Goal: Task Accomplishment & Management: Complete application form

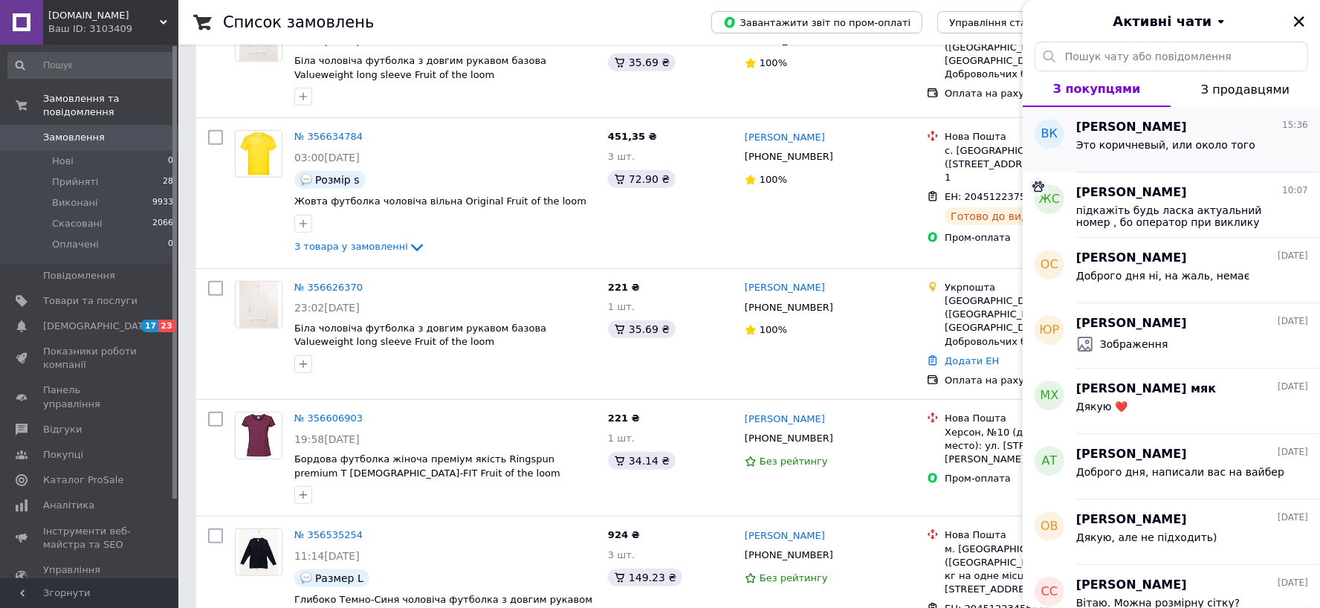
scroll to position [570, 0]
click at [1190, 153] on div "Это коричневый, или около того" at bounding box center [1165, 149] width 179 height 21
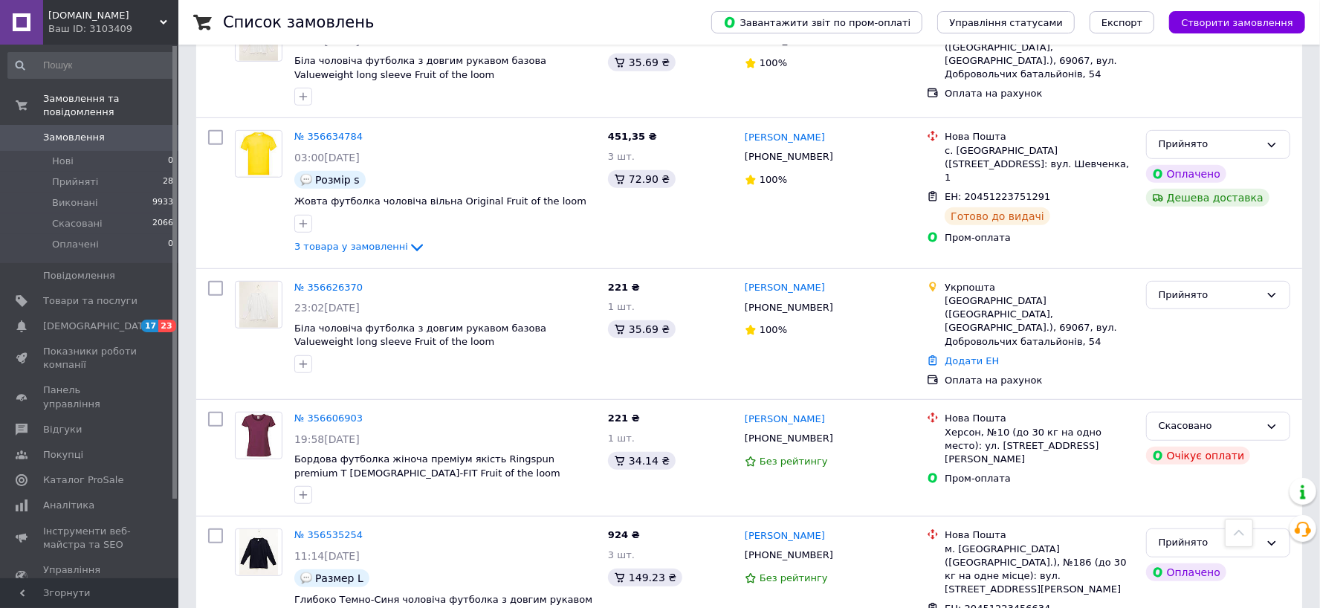
click at [69, 131] on span "Замовлення" at bounding box center [74, 137] width 62 height 13
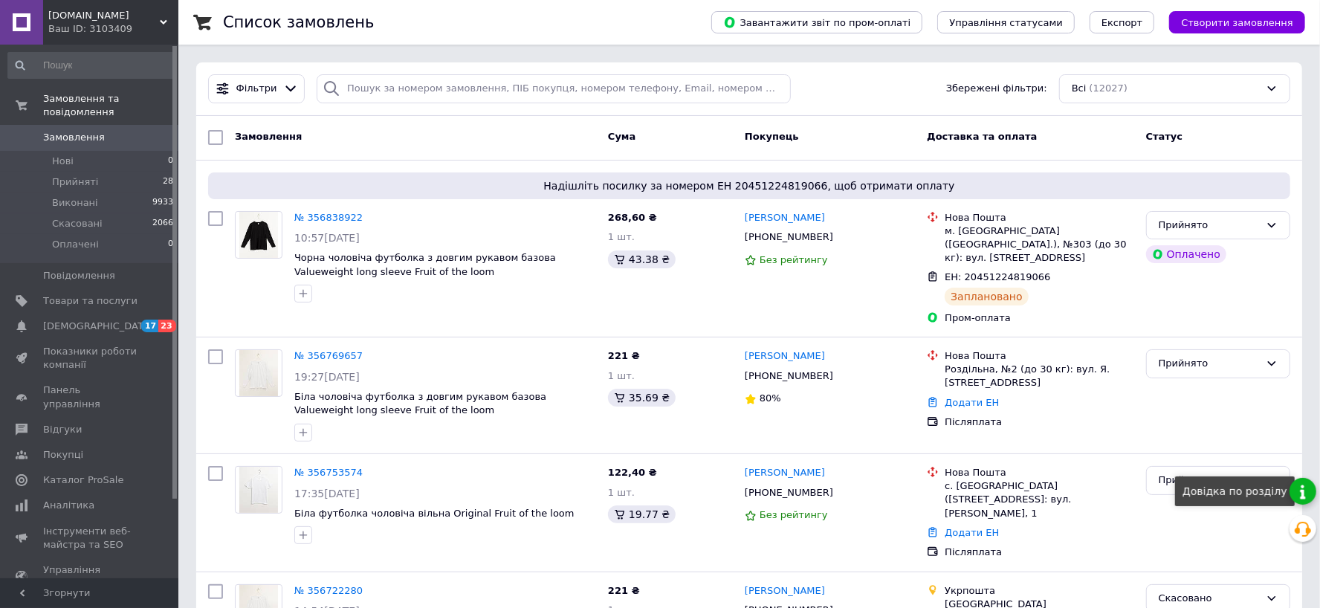
click at [1307, 494] on link at bounding box center [1303, 491] width 27 height 27
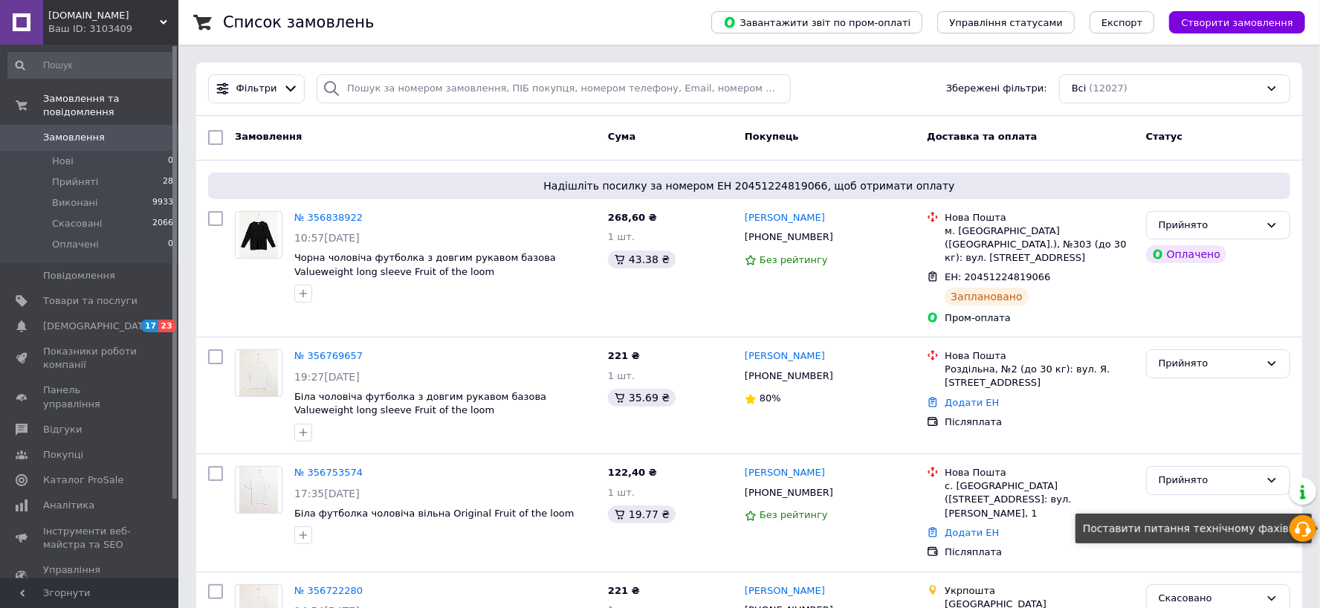
click at [1304, 534] on icon at bounding box center [1303, 529] width 18 height 18
click at [1300, 28] on button "Створити замовлення" at bounding box center [1237, 22] width 136 height 22
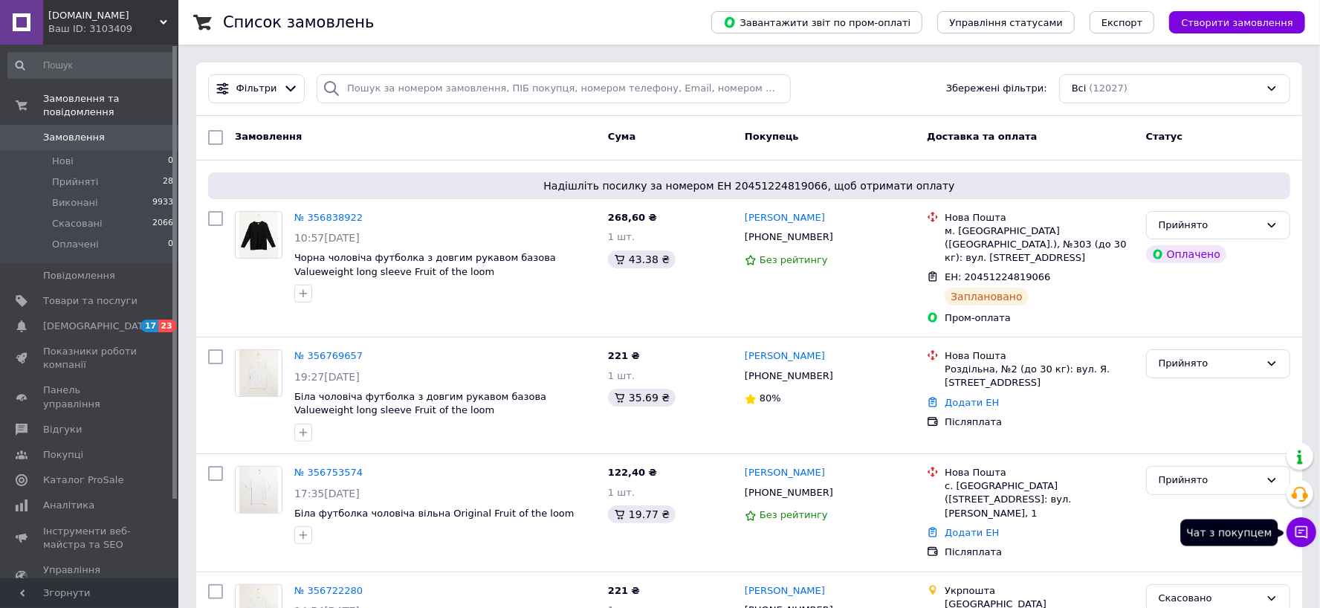
click at [1306, 529] on icon at bounding box center [1301, 532] width 15 height 15
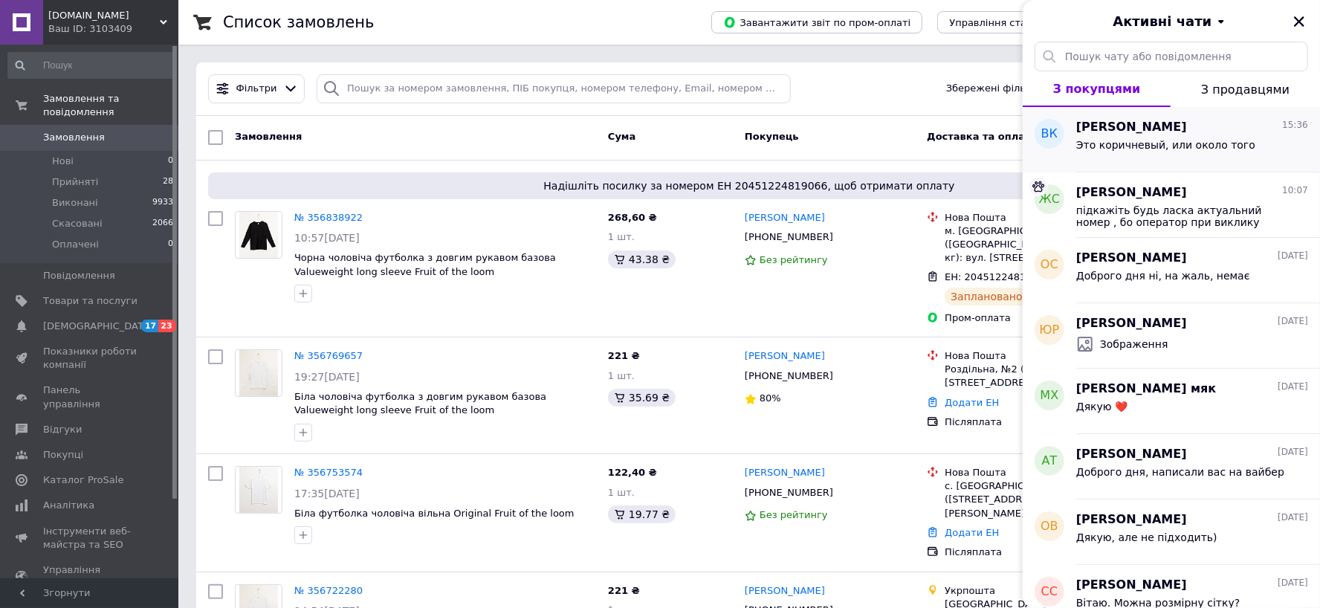
click at [1184, 142] on span "Это коричневый, или около того" at bounding box center [1165, 145] width 179 height 12
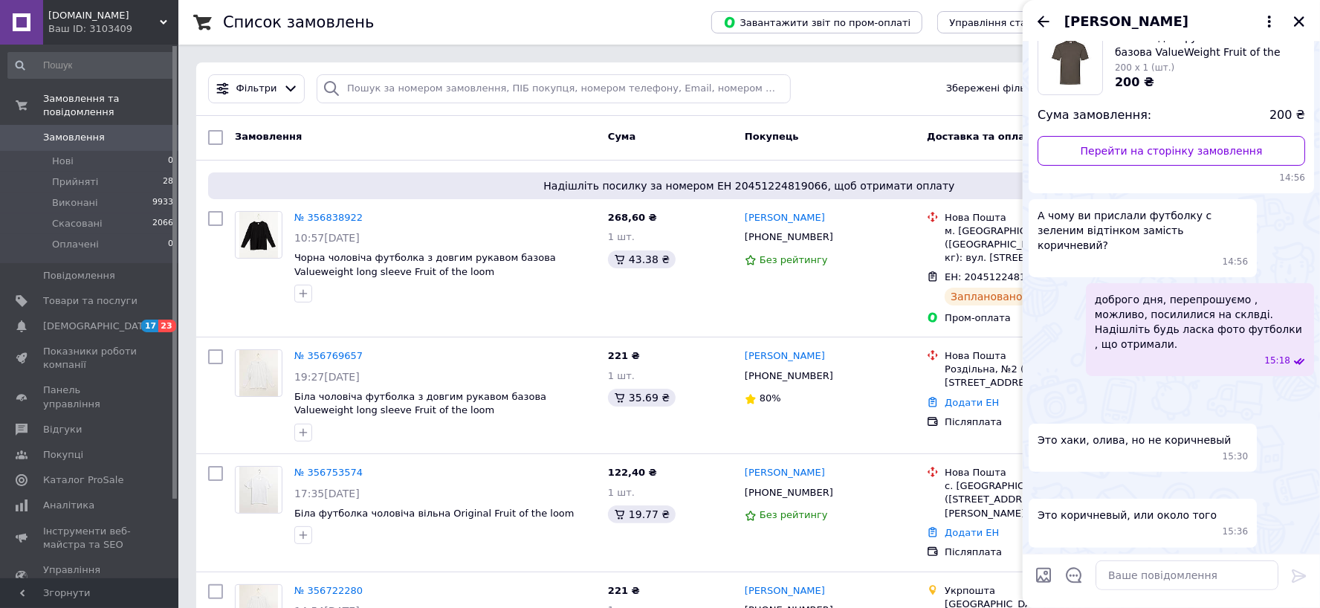
scroll to position [265, 0]
click at [1041, 384] on img at bounding box center [1035, 390] width 12 height 12
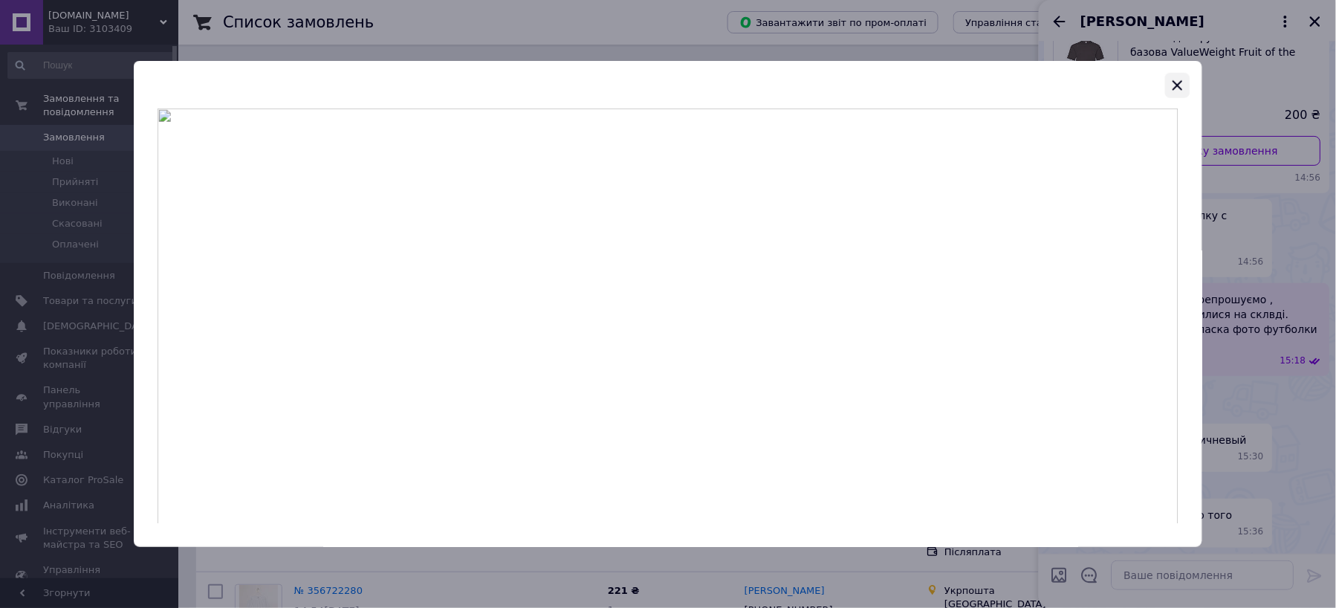
click at [1177, 88] on icon "button" at bounding box center [1178, 86] width 18 height 18
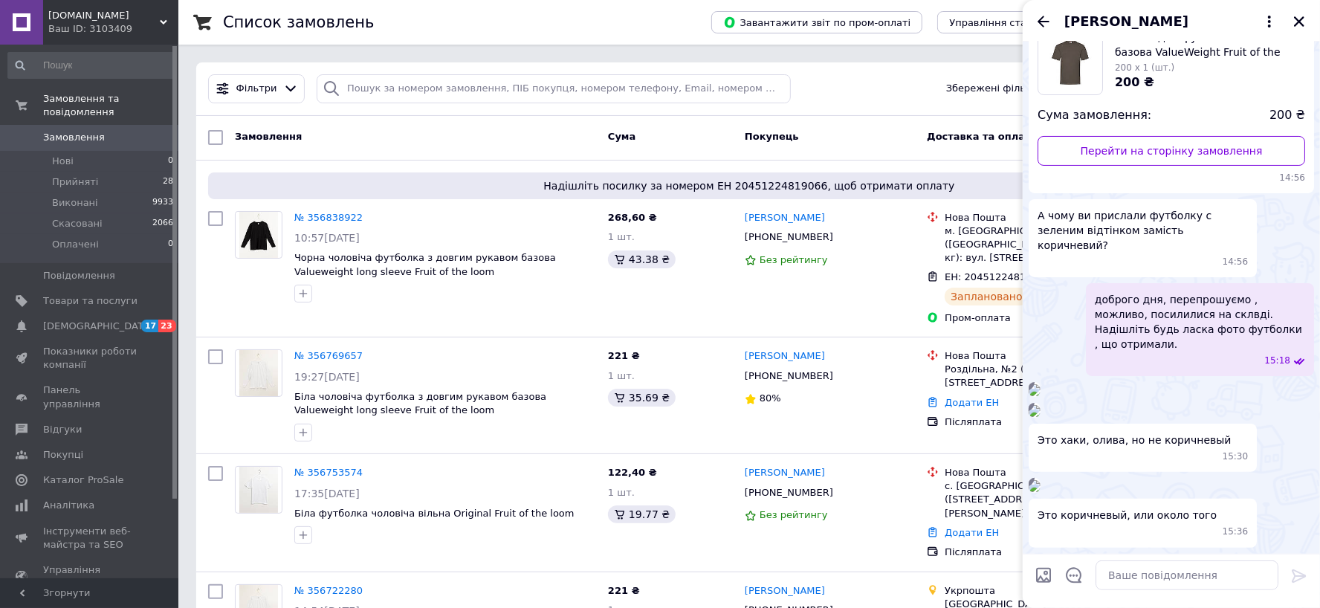
click at [1041, 417] on img at bounding box center [1035, 411] width 12 height 12
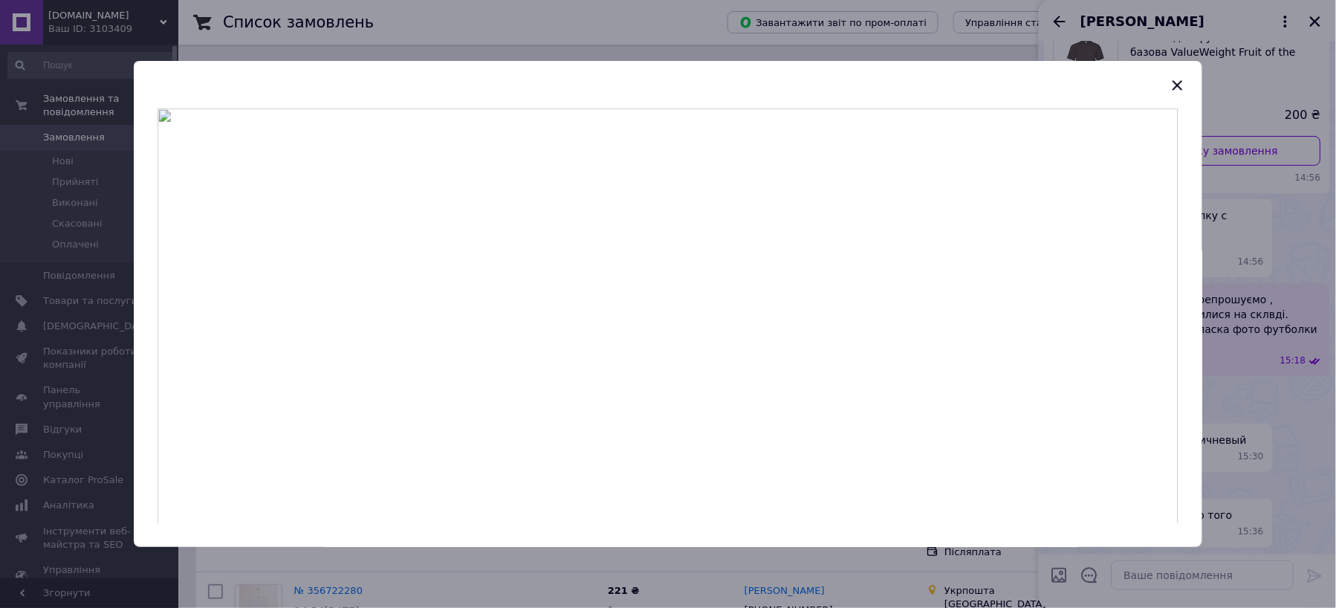
click at [1280, 330] on div at bounding box center [668, 304] width 1336 height 608
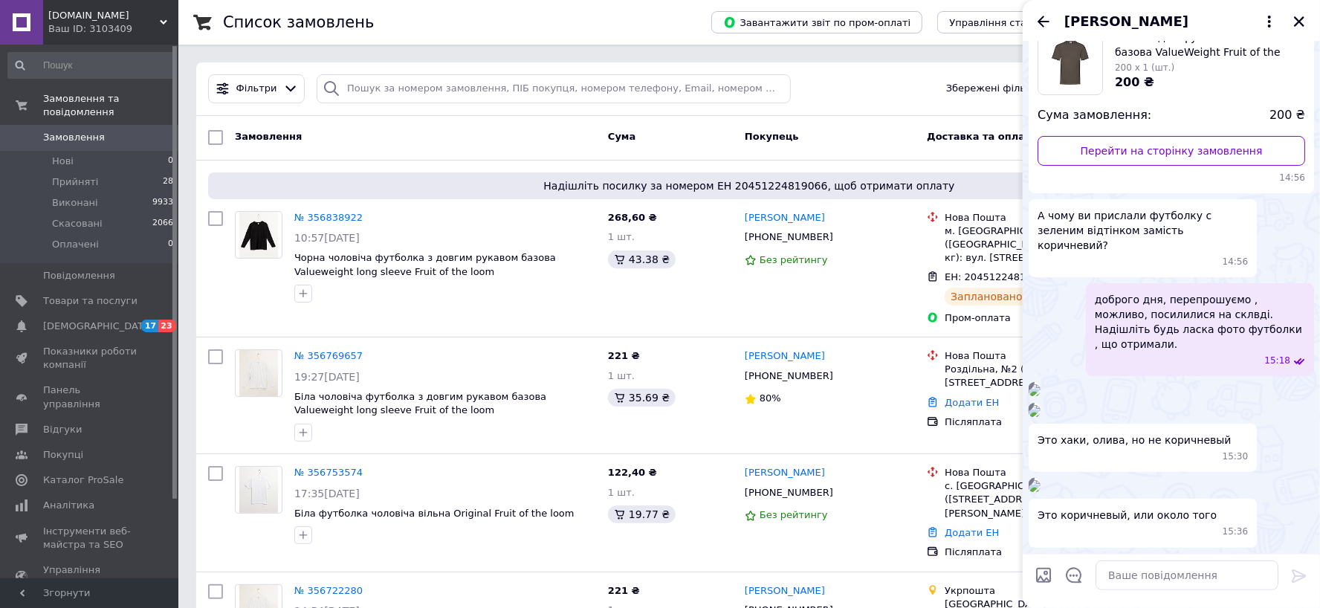
scroll to position [531, 0]
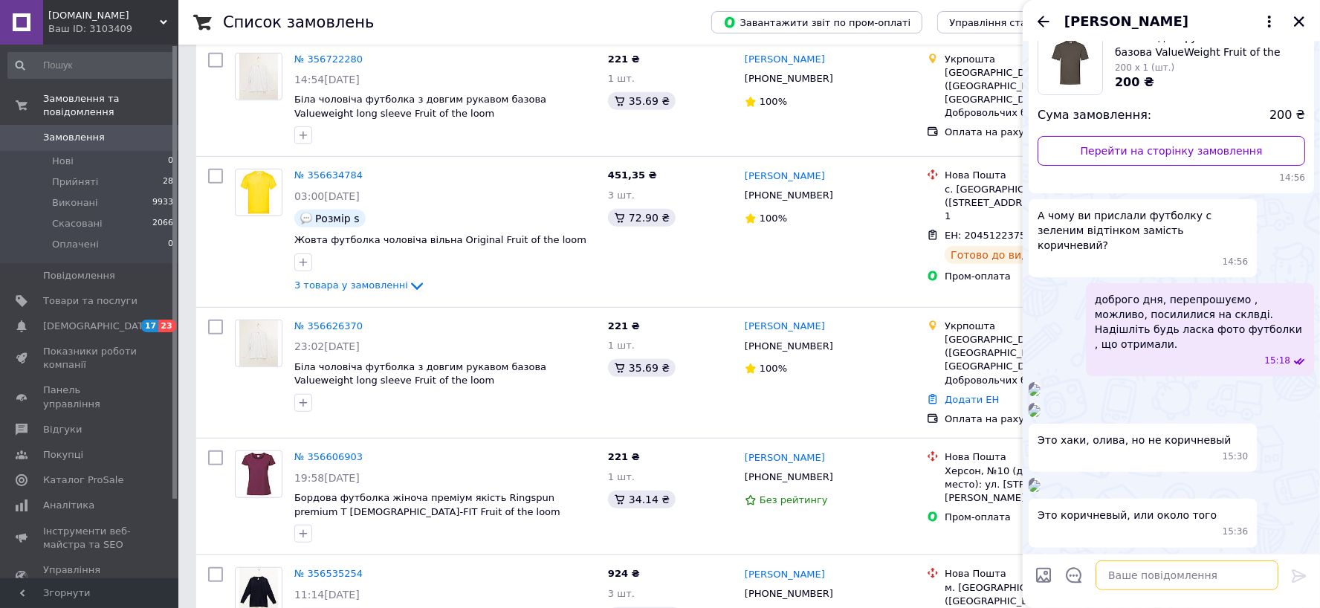
click at [1110, 575] on textarea at bounding box center [1187, 575] width 183 height 30
click at [1041, 405] on img at bounding box center [1035, 411] width 12 height 12
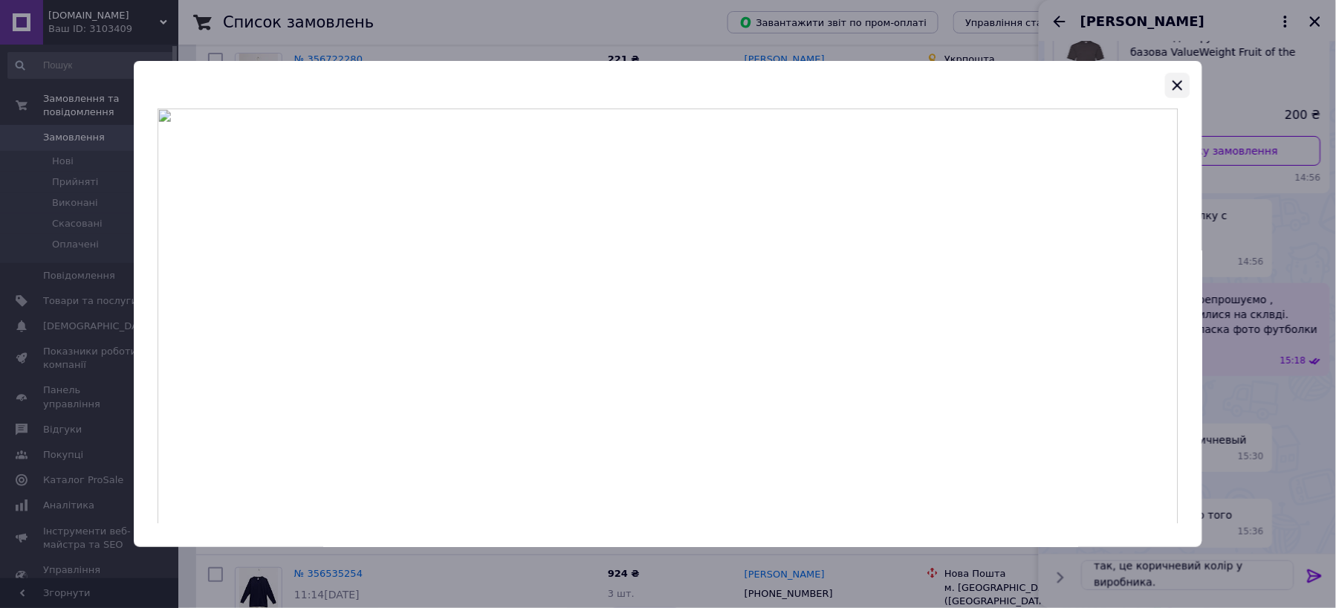
click at [1185, 83] on icon "button" at bounding box center [1178, 86] width 18 height 18
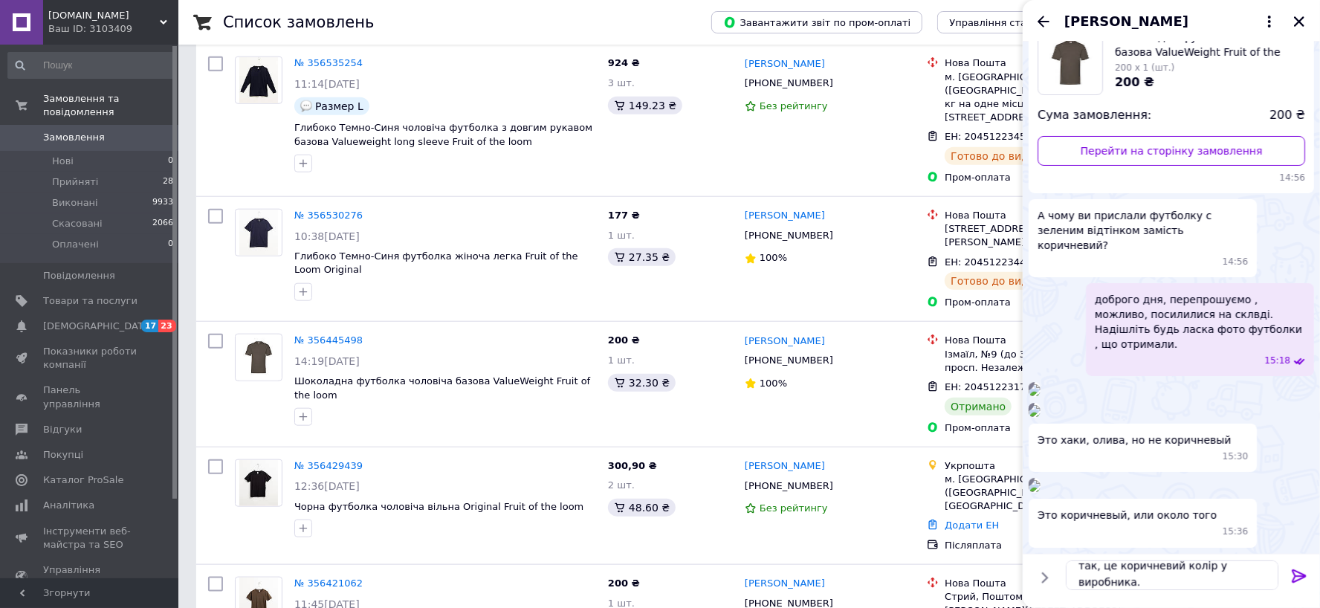
scroll to position [1064, 0]
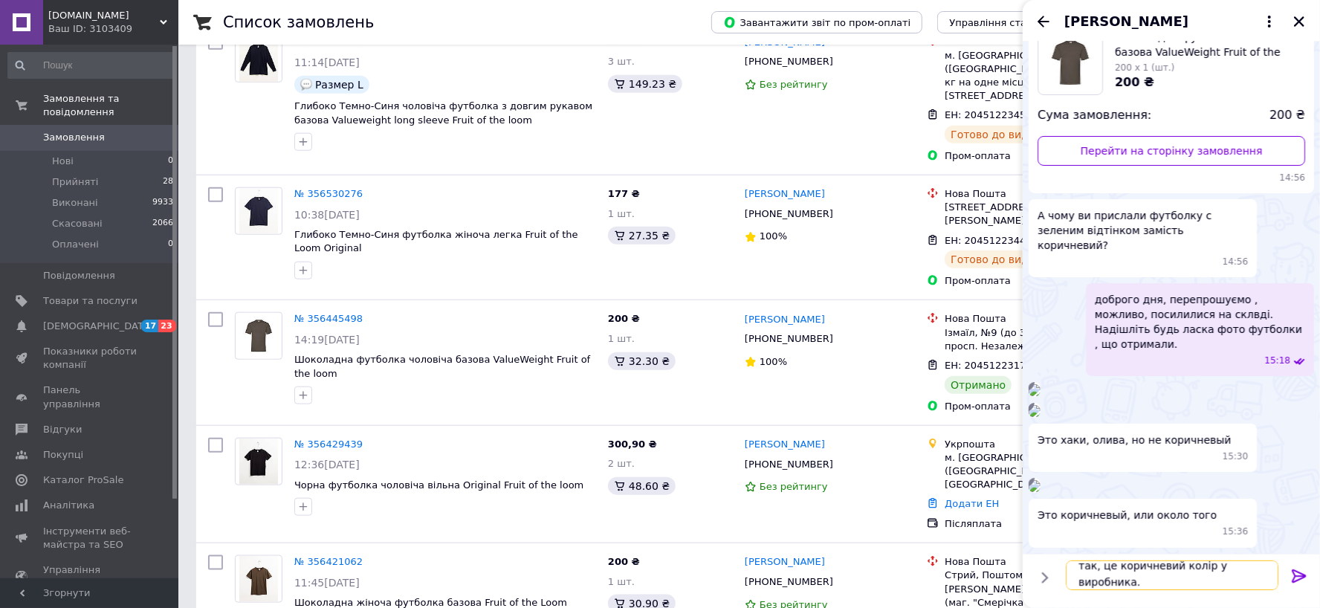
click at [1146, 577] on textarea "так, це коричневий колір у виробника." at bounding box center [1172, 575] width 213 height 30
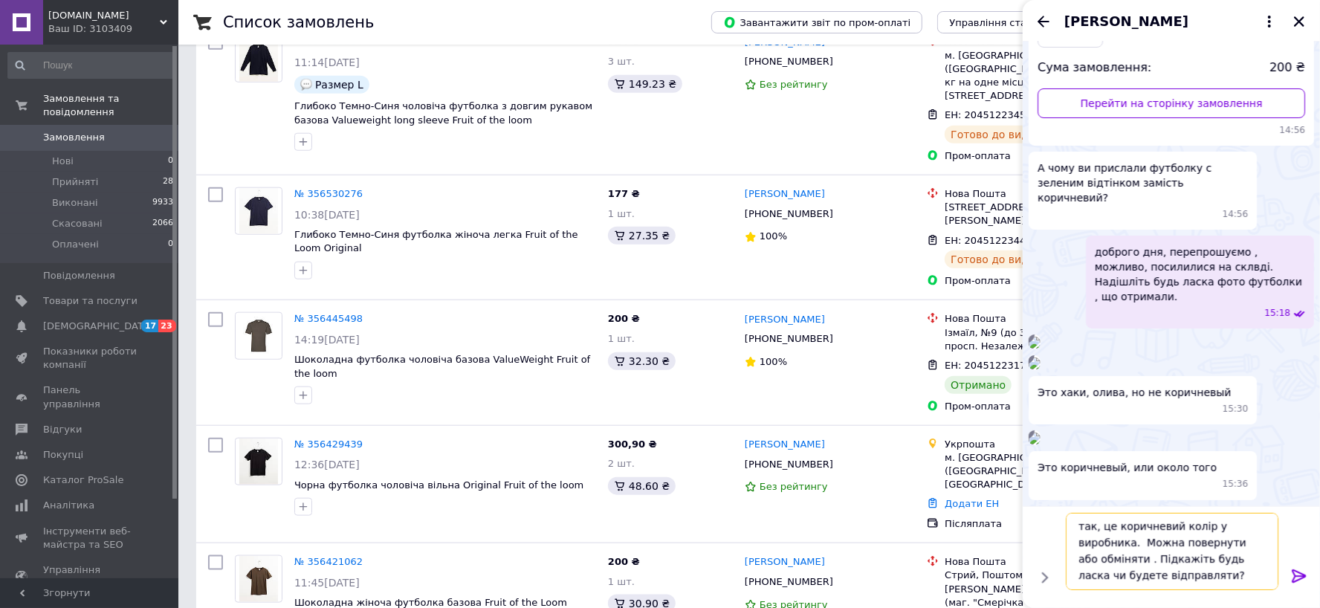
scroll to position [447, 0]
click at [1041, 337] on img at bounding box center [1035, 343] width 12 height 12
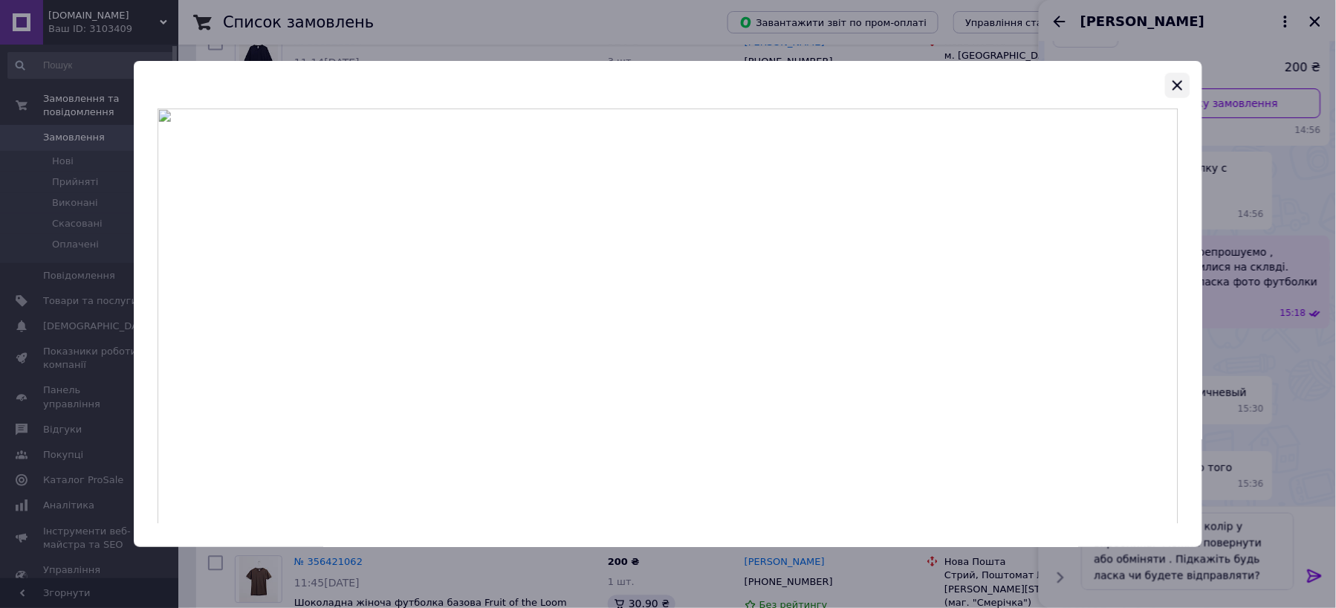
click at [1181, 85] on icon "button" at bounding box center [1178, 86] width 18 height 18
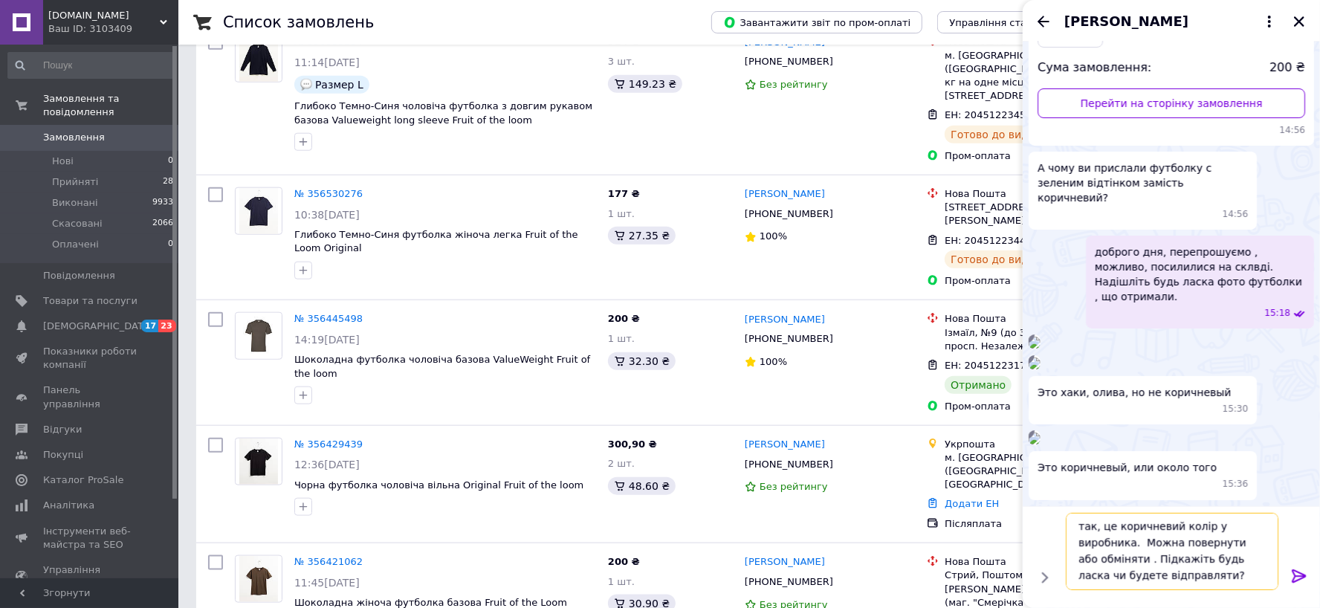
click at [1147, 517] on textarea "так, це коричневий колір у виробника. Можна повернути або обміняти . Підкажіть …" at bounding box center [1172, 551] width 213 height 77
type textarea "так, це шоколадний колір у виробника. Можна повернути або обміняти . Підкажіть …"
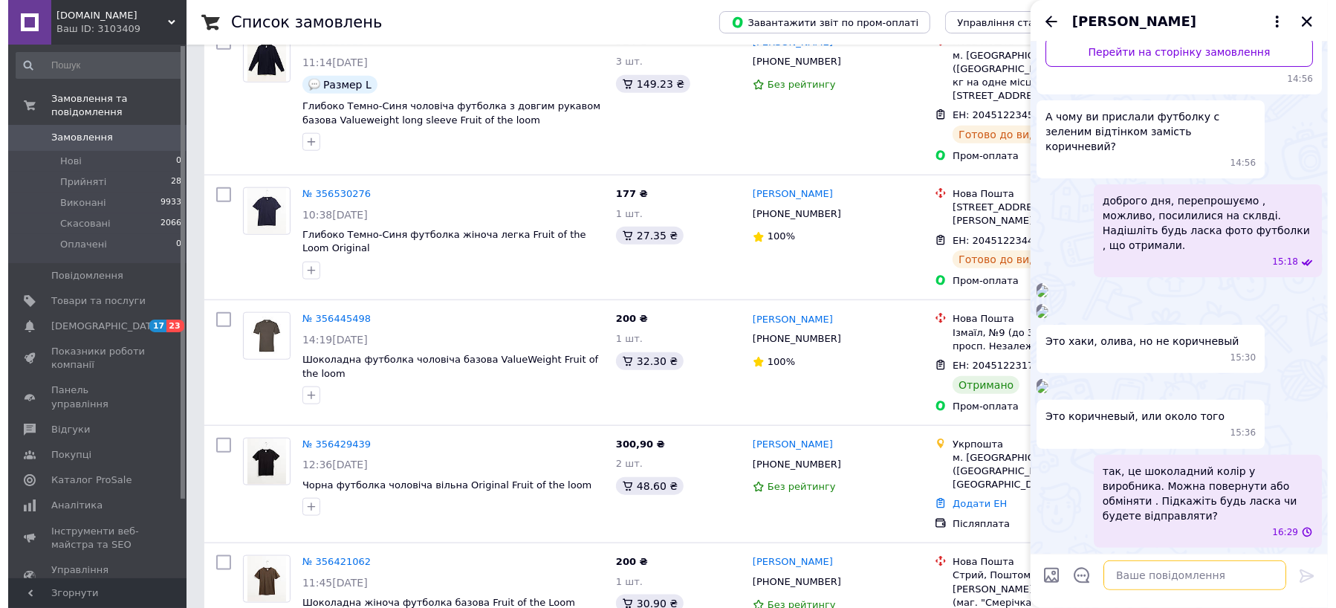
scroll to position [531, 0]
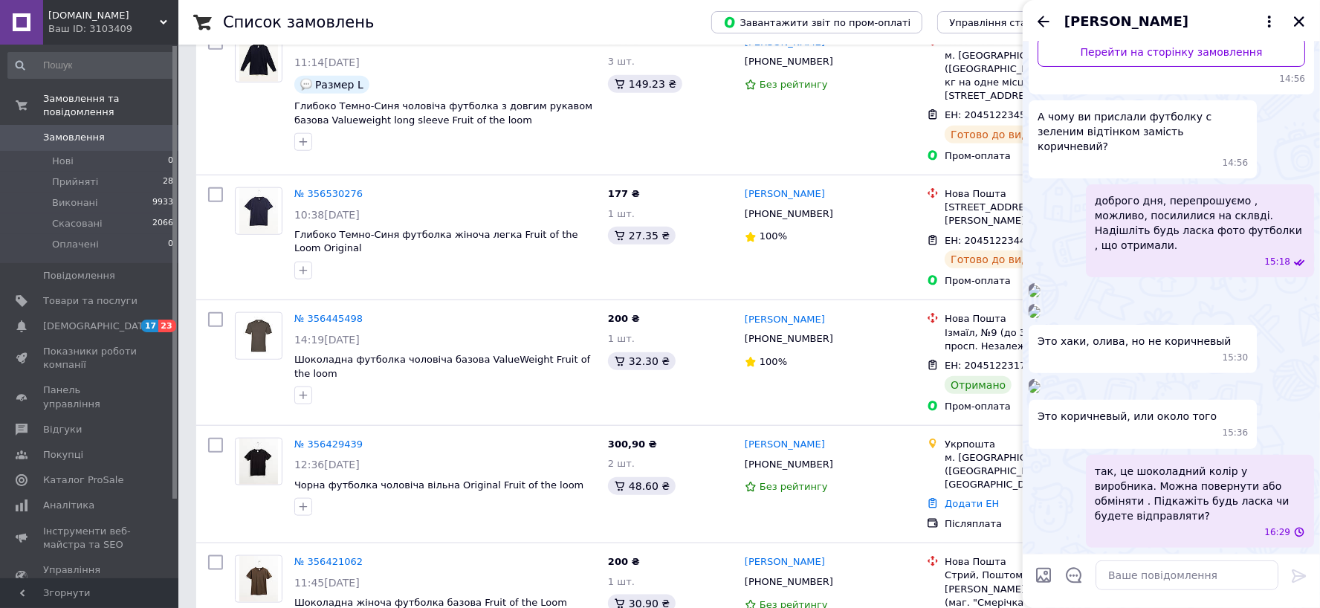
click at [1041, 306] on img at bounding box center [1035, 312] width 12 height 12
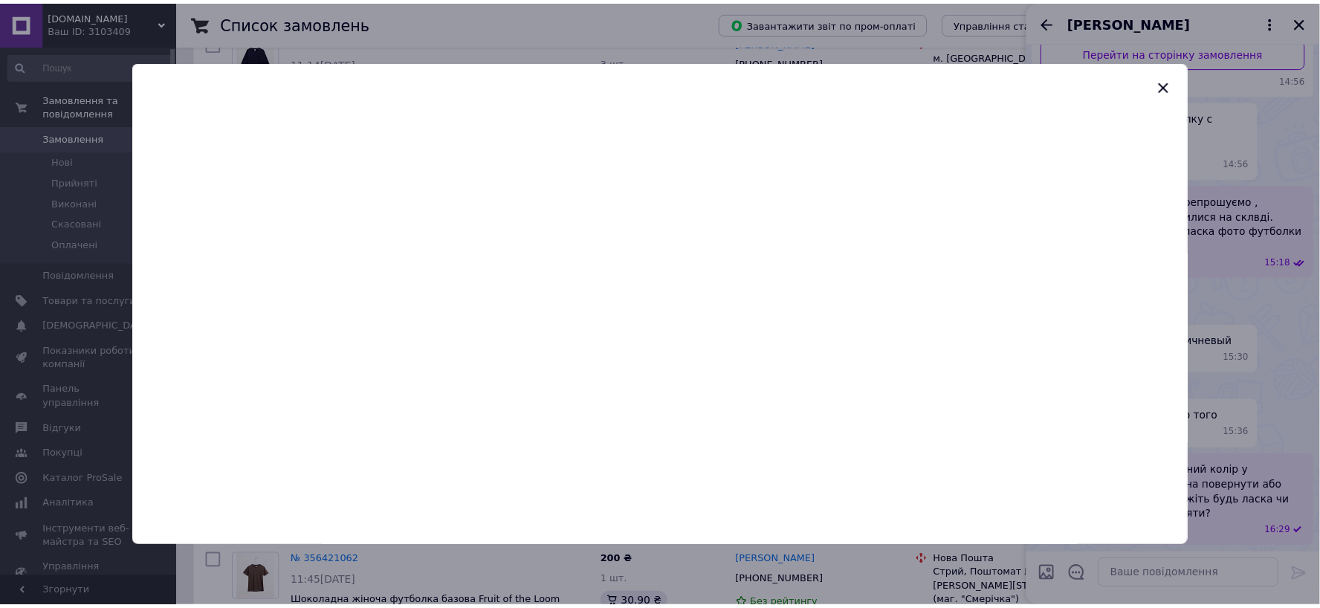
scroll to position [754, 0]
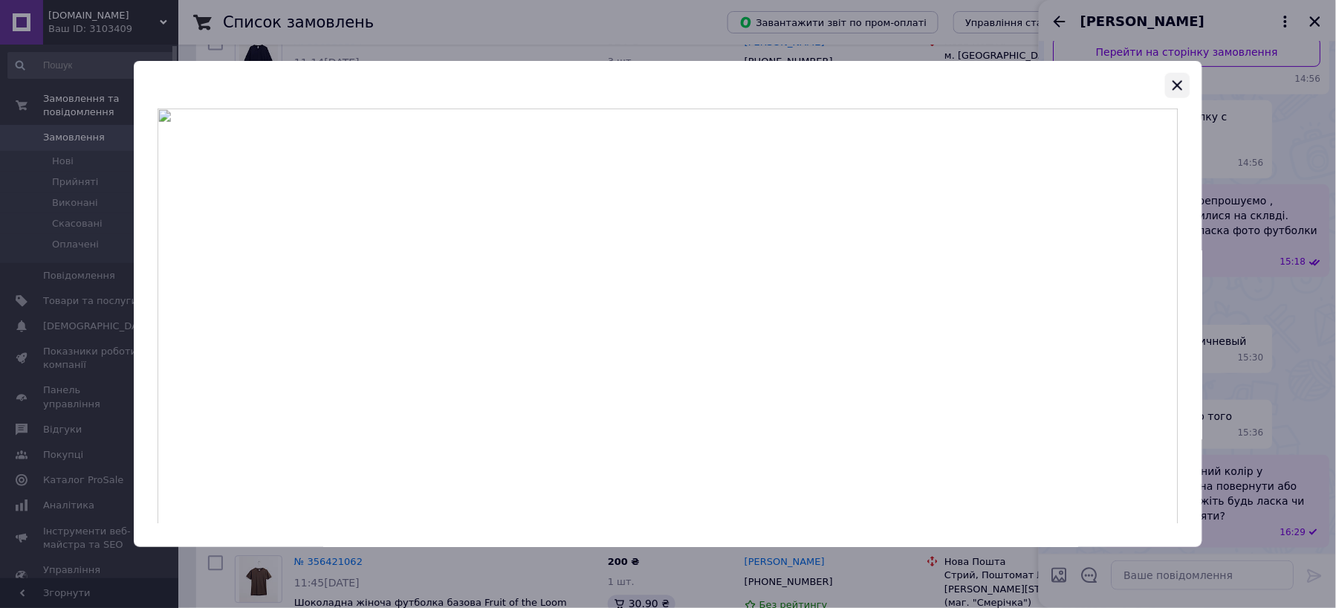
click at [1176, 80] on icon "button" at bounding box center [1178, 86] width 18 height 18
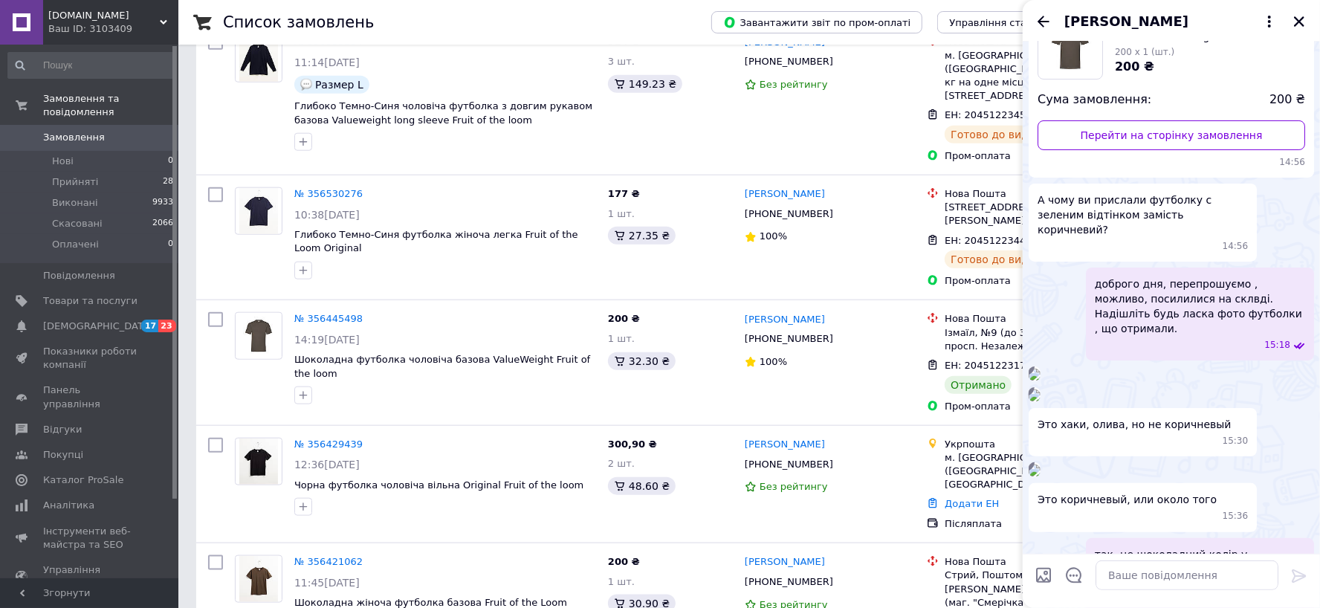
scroll to position [334, 0]
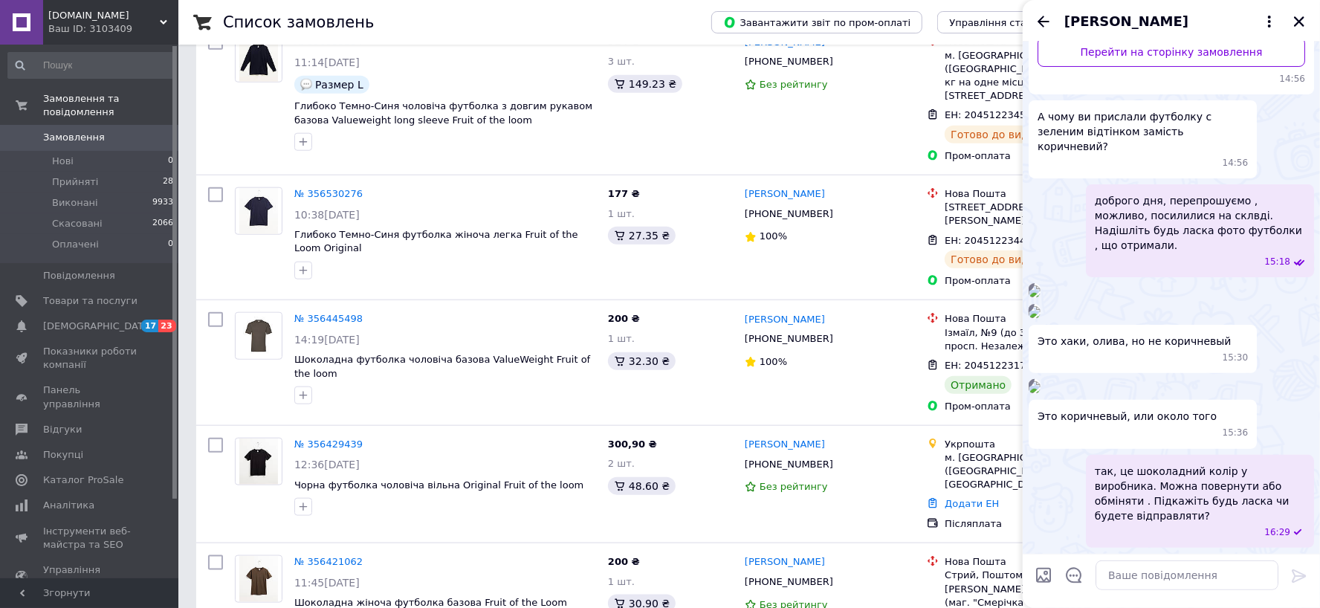
click at [1041, 285] on img at bounding box center [1035, 291] width 12 height 12
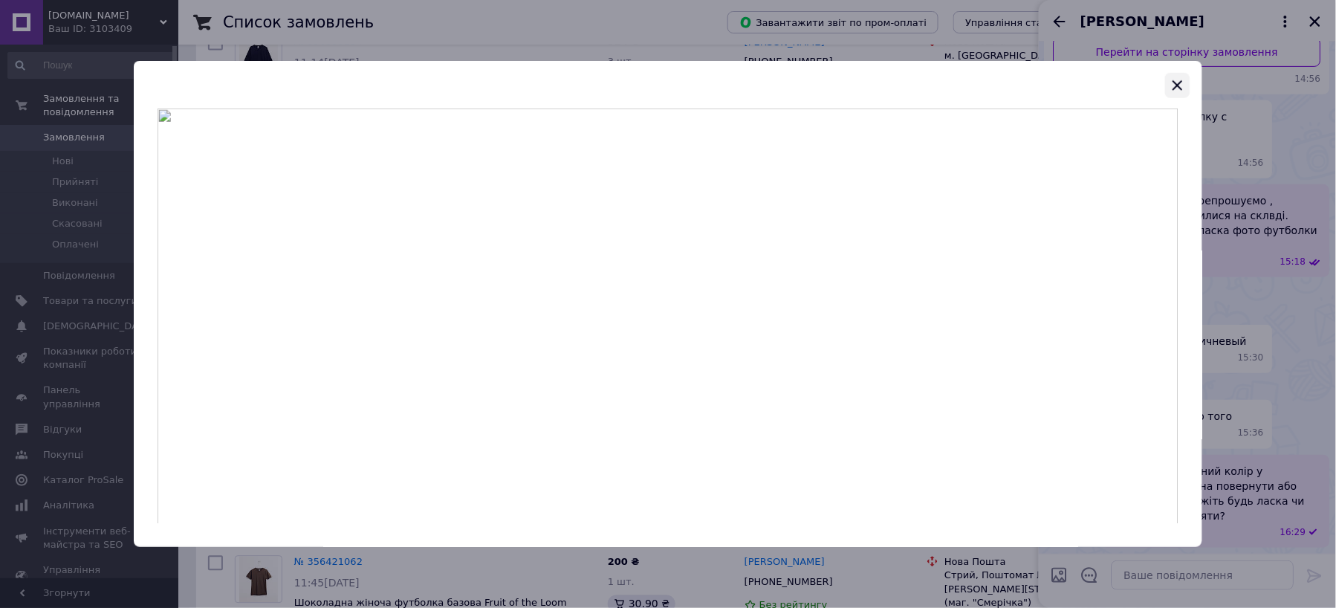
click at [1181, 88] on icon "button" at bounding box center [1179, 85] width 10 height 10
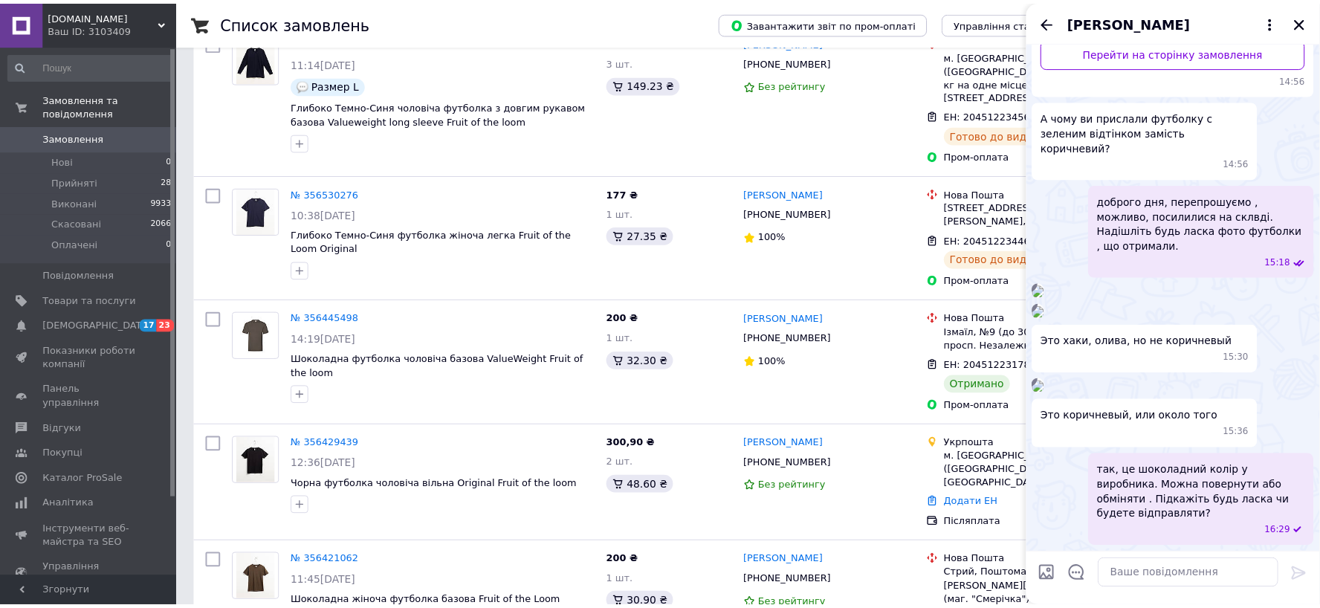
scroll to position [669, 0]
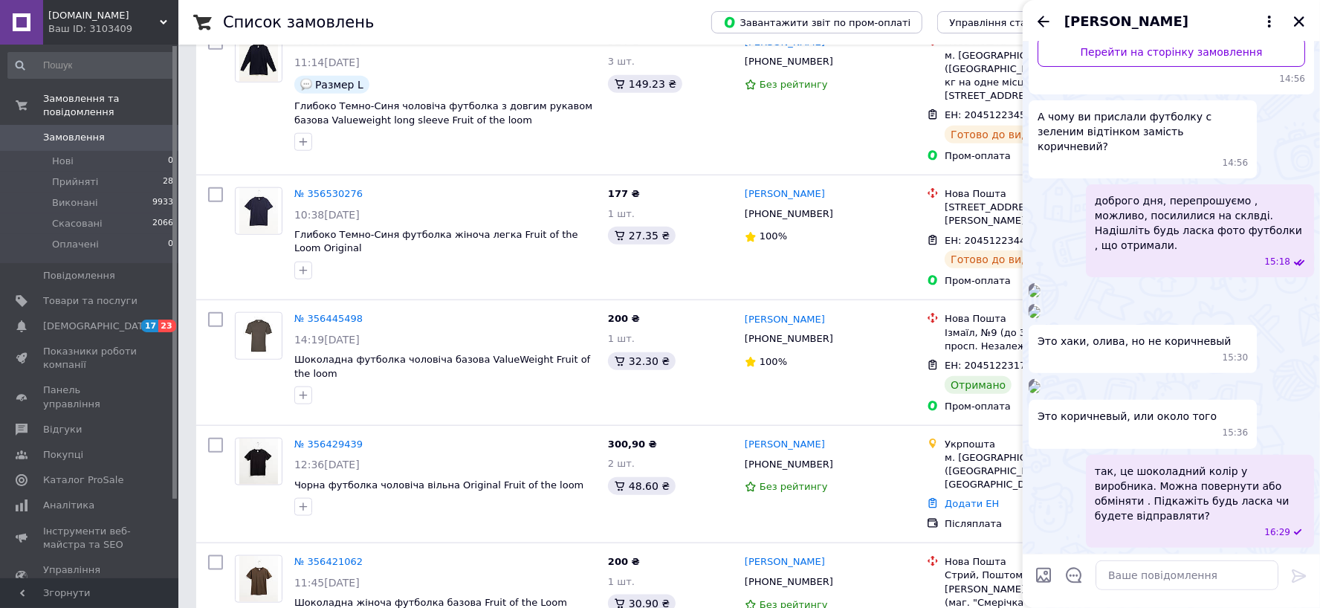
click at [1041, 306] on img at bounding box center [1035, 312] width 12 height 12
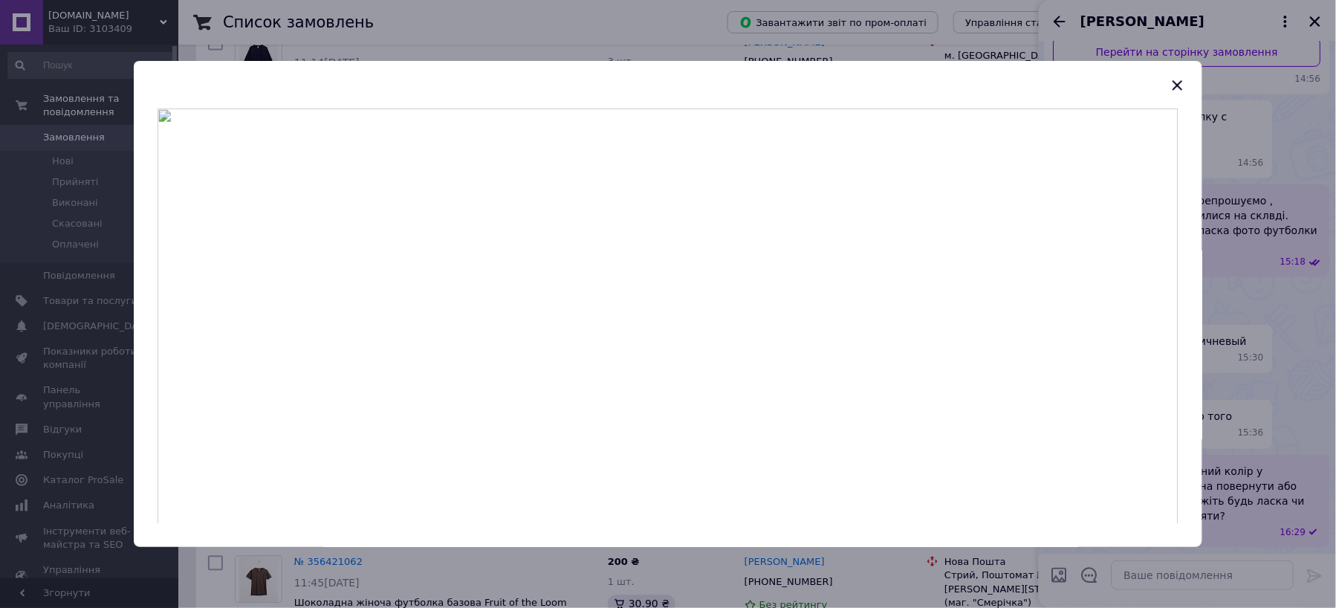
click at [1264, 334] on div at bounding box center [668, 304] width 1336 height 608
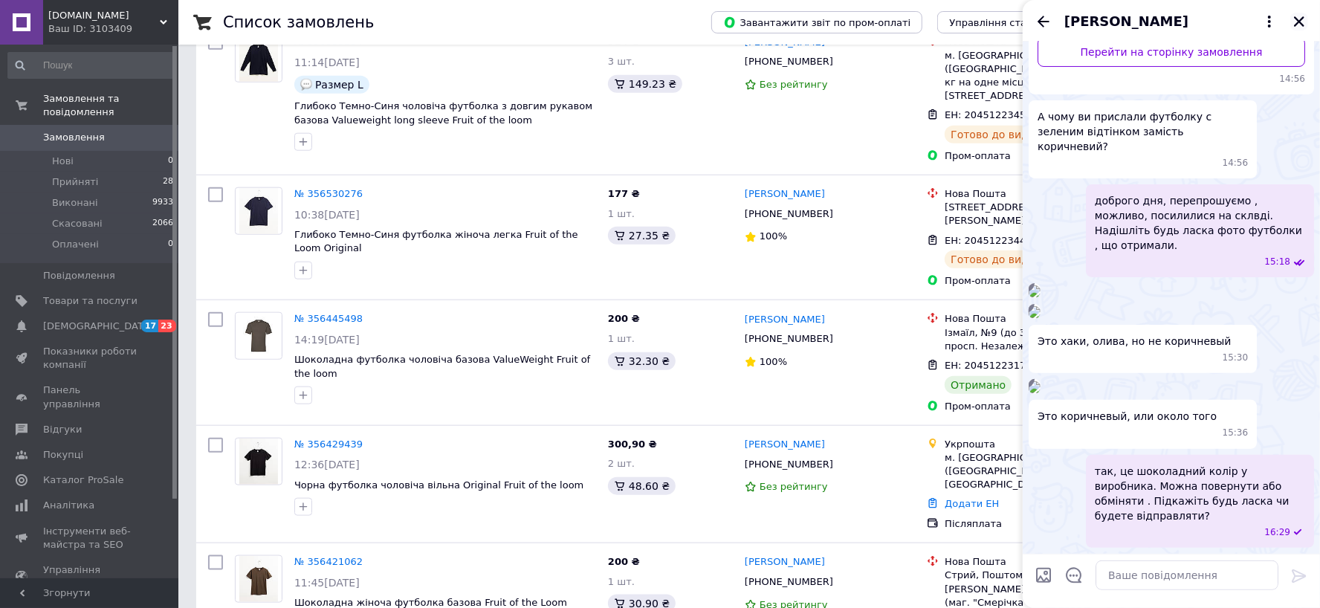
click at [1299, 25] on icon "Закрити" at bounding box center [1299, 21] width 13 height 13
